Goal: Task Accomplishment & Management: Manage account settings

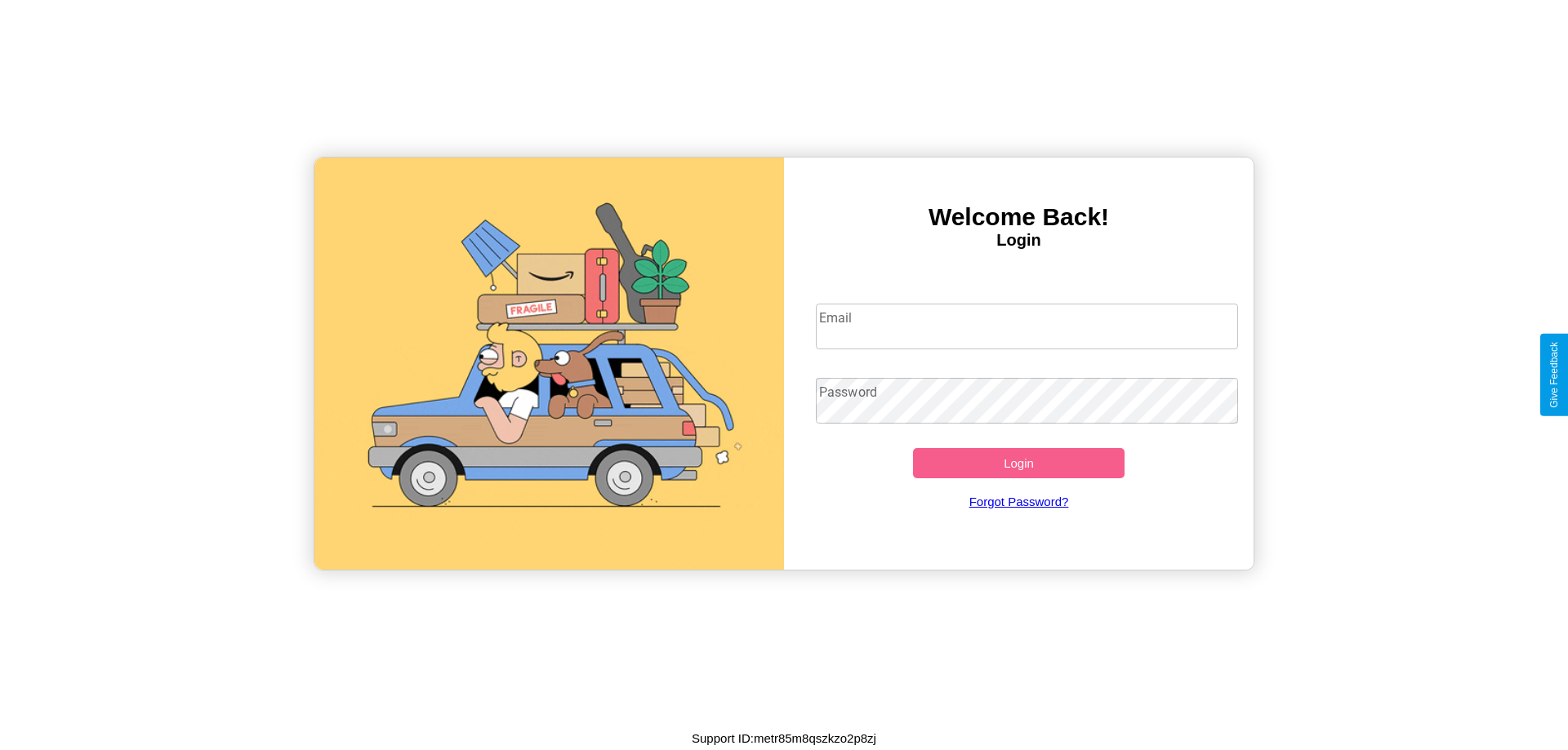
click at [1026, 326] on input "Email" at bounding box center [1027, 327] width 423 height 45
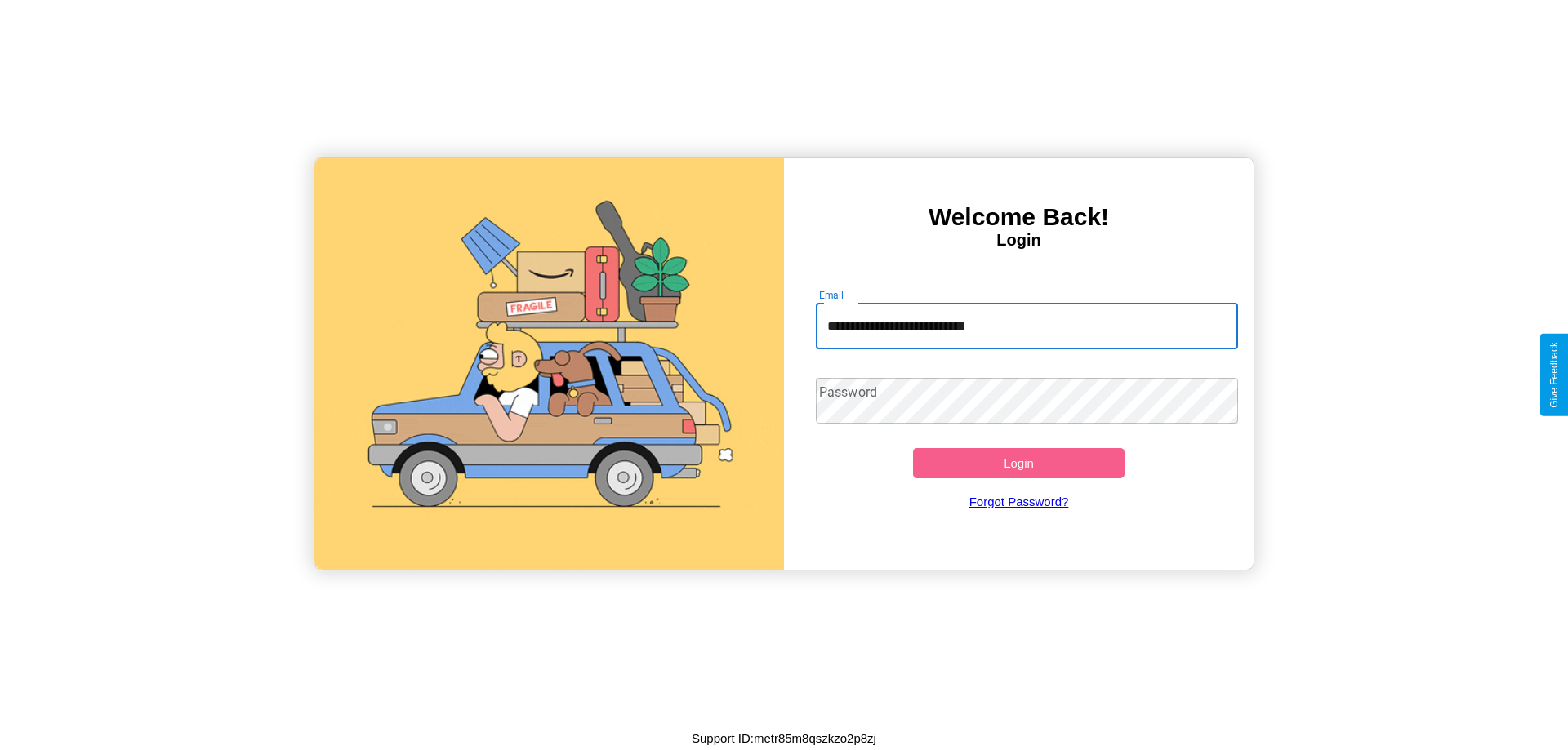
type input "**********"
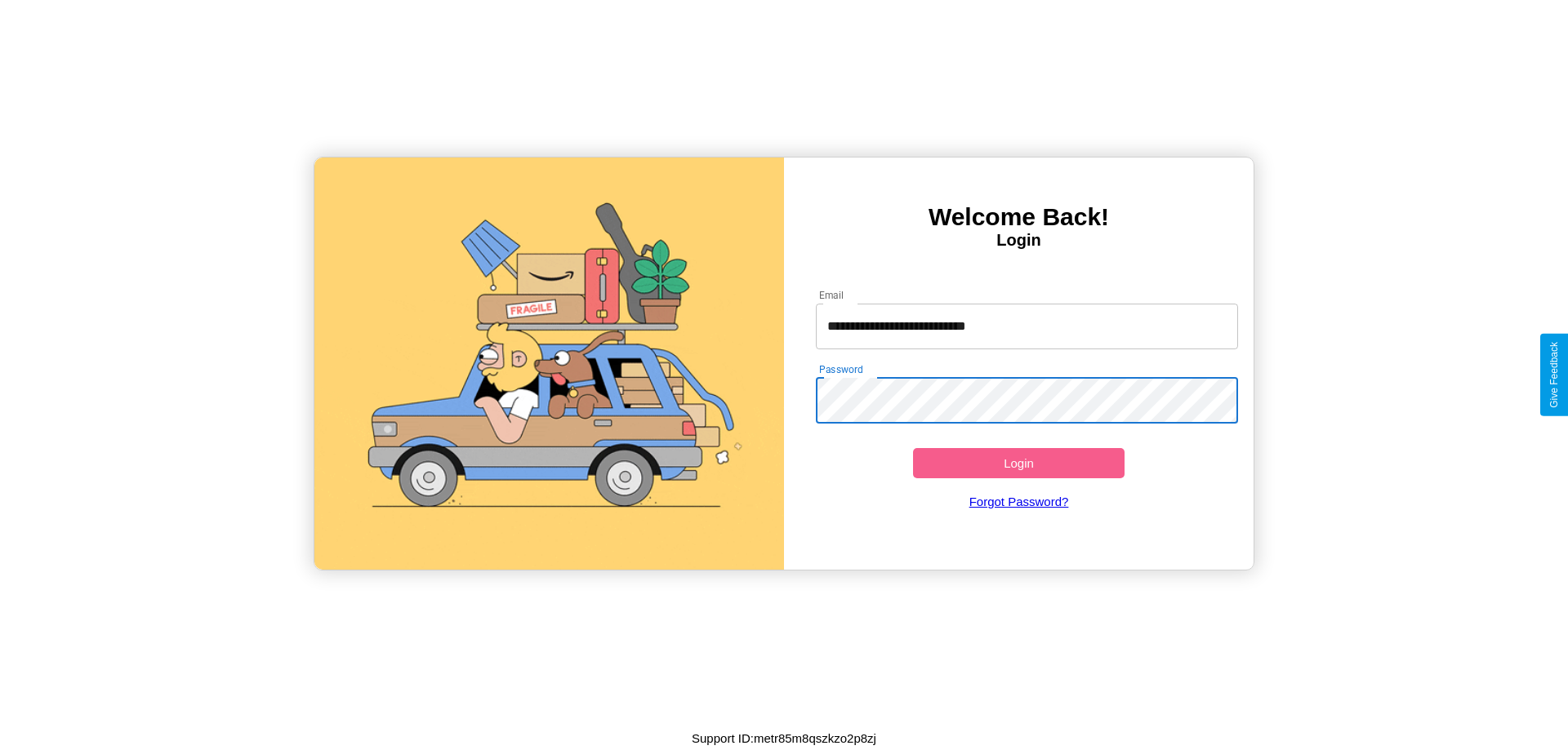
click at [1019, 463] on button "Login" at bounding box center [1019, 463] width 211 height 31
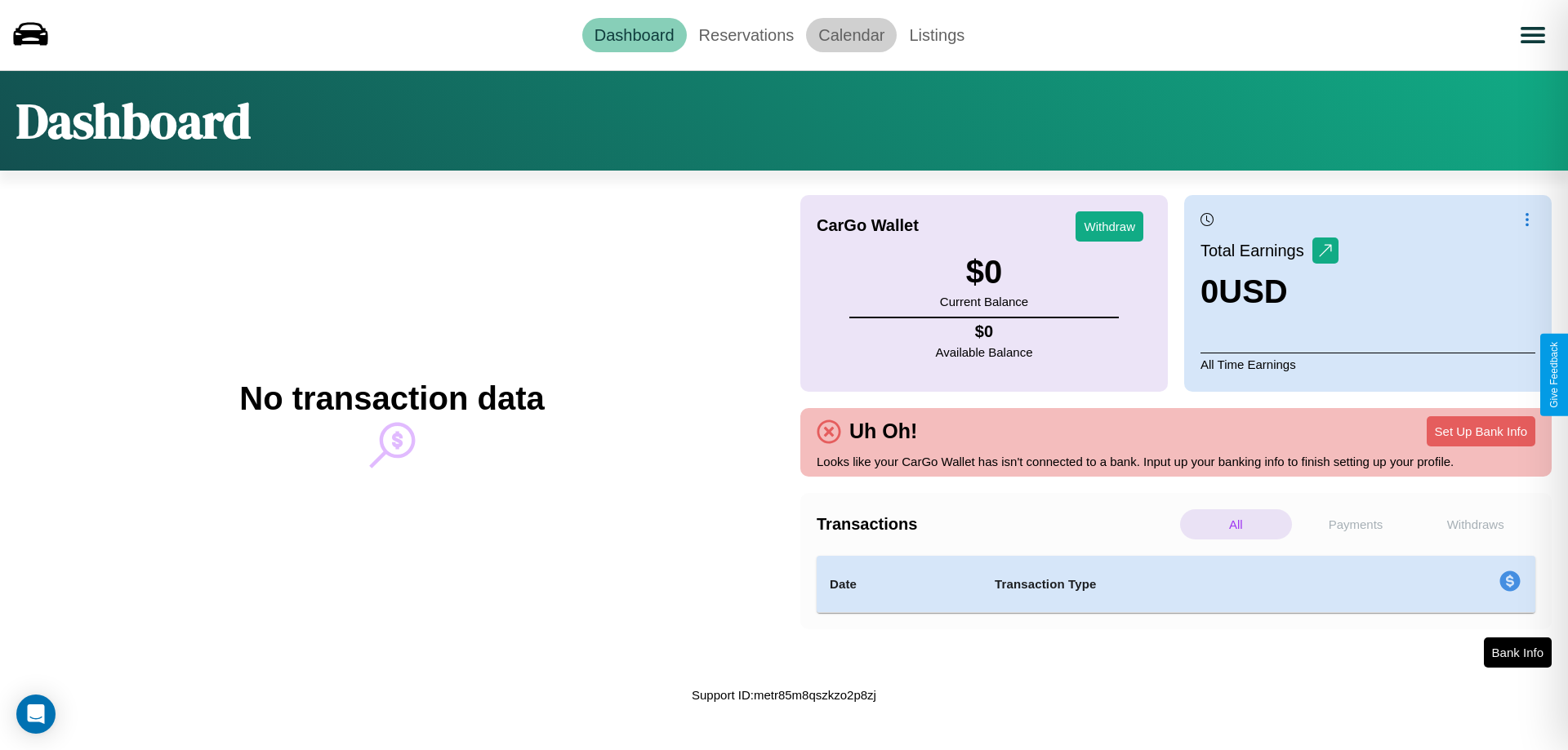
click at [851, 34] on link "Calendar" at bounding box center [852, 35] width 91 height 34
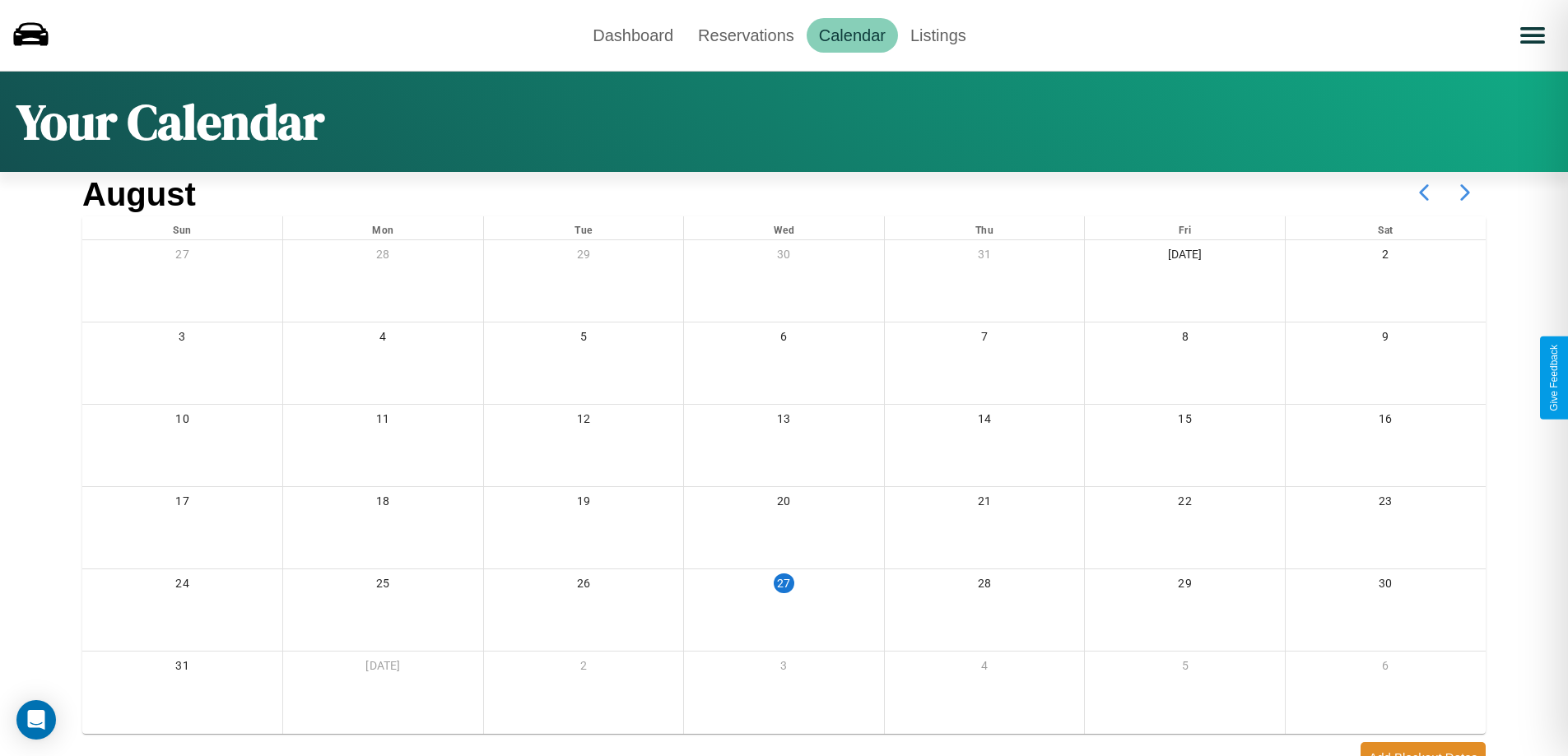
click at [1465, 193] on icon at bounding box center [1465, 192] width 41 height 41
click at [746, 34] on link "Reservations" at bounding box center [746, 35] width 121 height 34
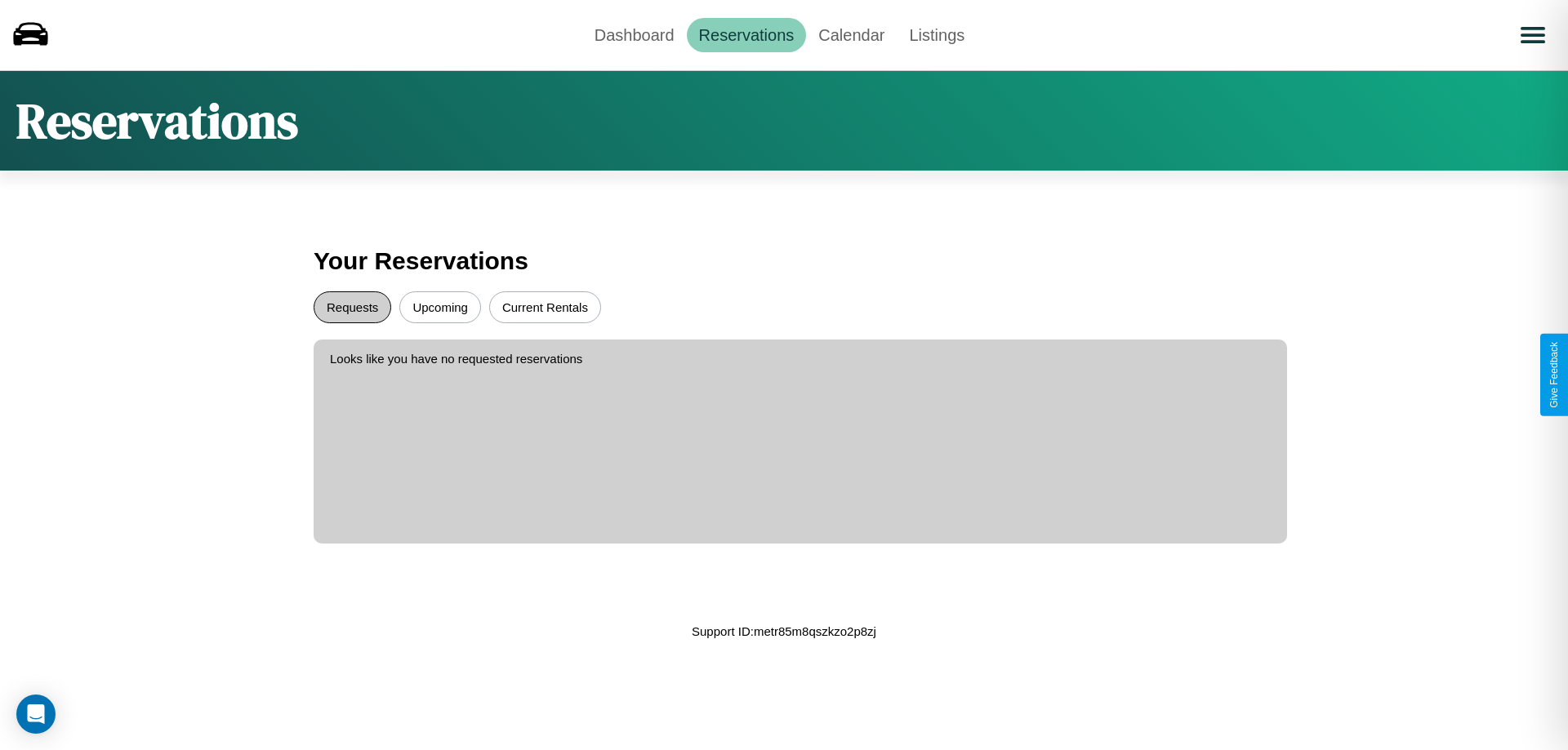
click at [352, 307] on button "Requests" at bounding box center [352, 307] width 78 height 31
click at [545, 307] on button "Current Rentals" at bounding box center [545, 307] width 112 height 31
click at [633, 34] on link "Dashboard" at bounding box center [635, 35] width 105 height 34
